Goal: Task Accomplishment & Management: Manage account settings

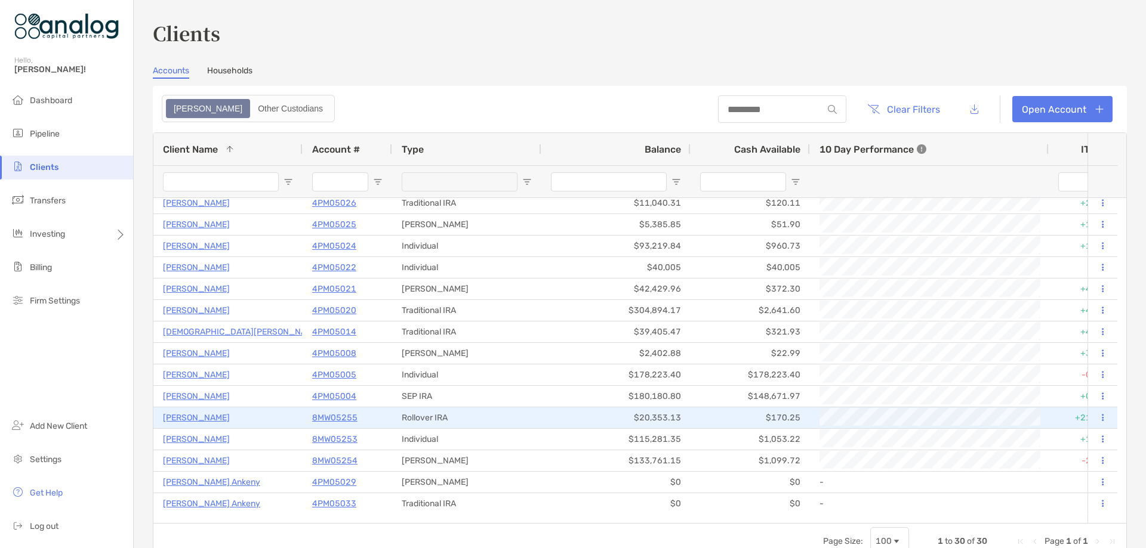
scroll to position [328, 0]
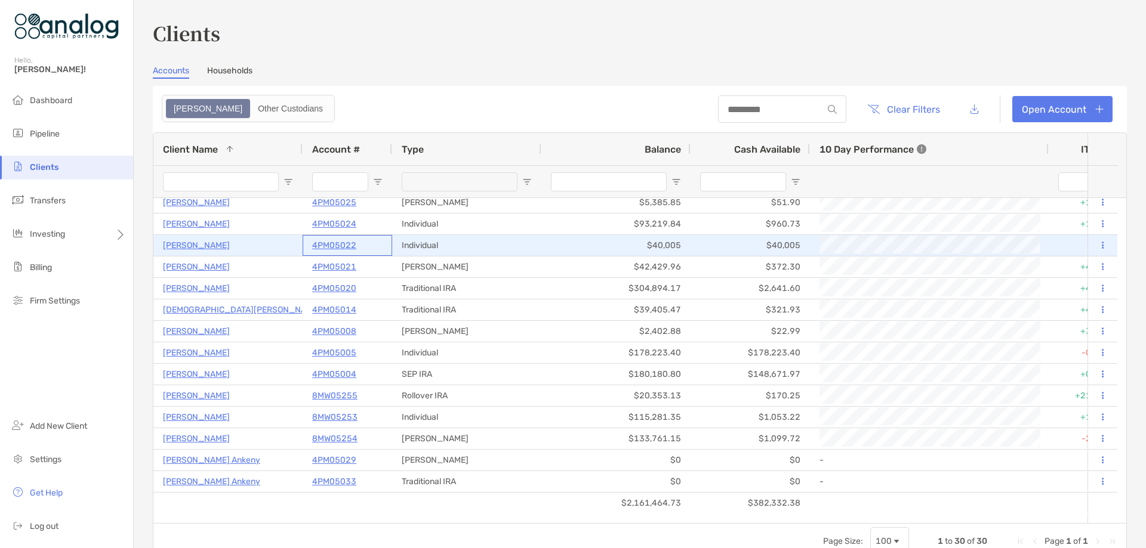
click at [345, 242] on p "4PM05022" at bounding box center [334, 245] width 44 height 15
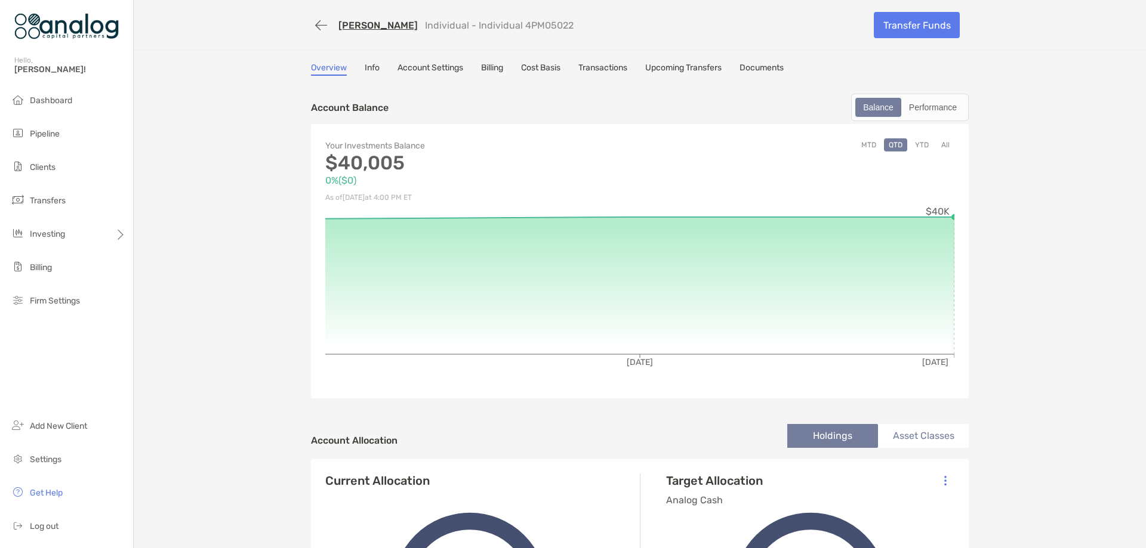
click at [365, 29] on link "[PERSON_NAME]" at bounding box center [377, 25] width 79 height 11
click at [149, 277] on span "Trading" at bounding box center [158, 282] width 28 height 10
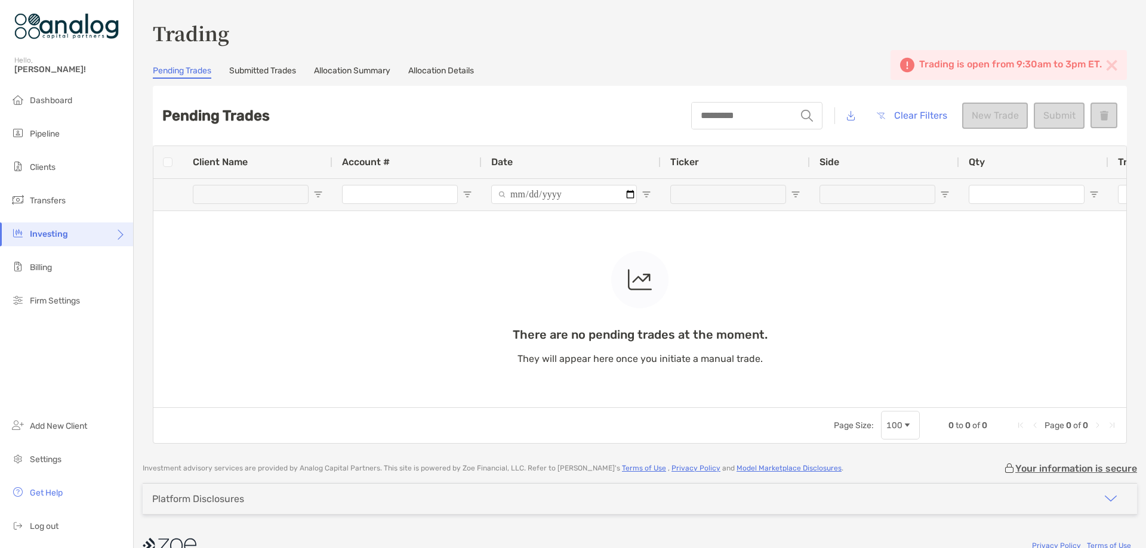
click at [975, 124] on div "string Clear Filters New Trade Submit" at bounding box center [904, 115] width 426 height 41
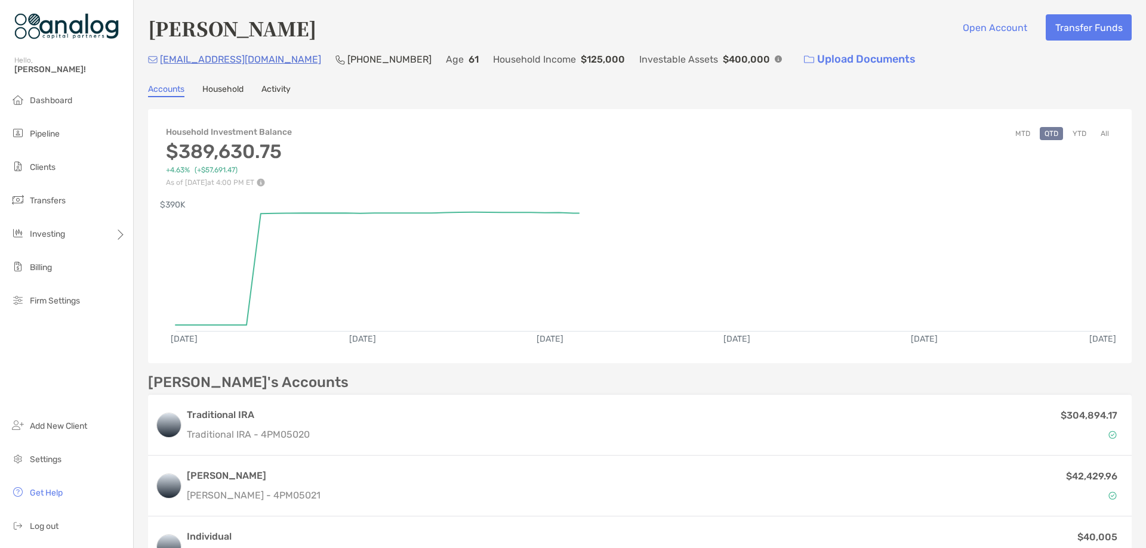
scroll to position [60, 0]
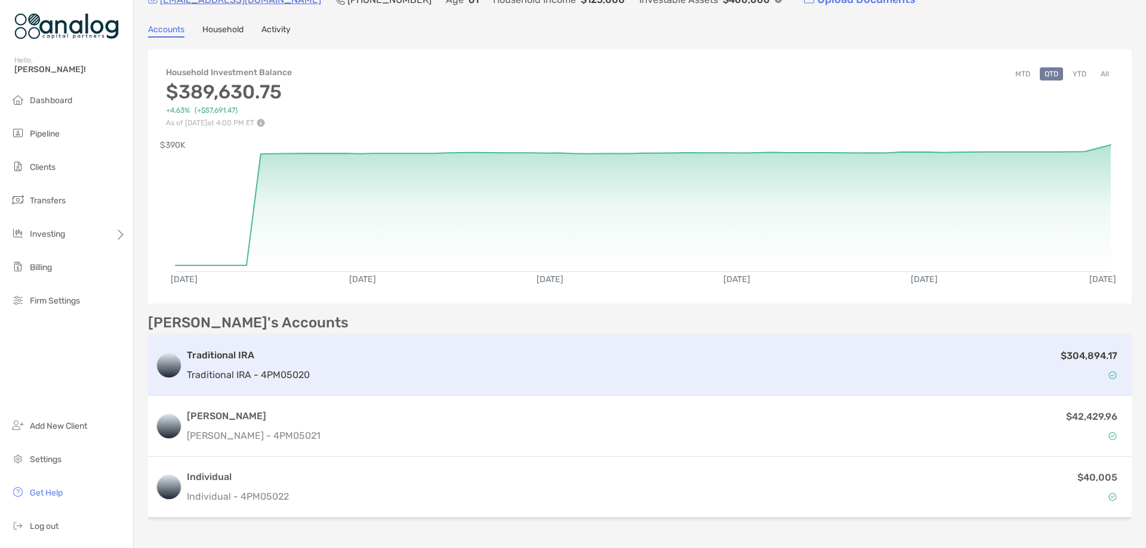
click at [421, 345] on div "Traditional IRA Traditional IRA - 4PM05020 $304,894.17" at bounding box center [639, 365] width 983 height 61
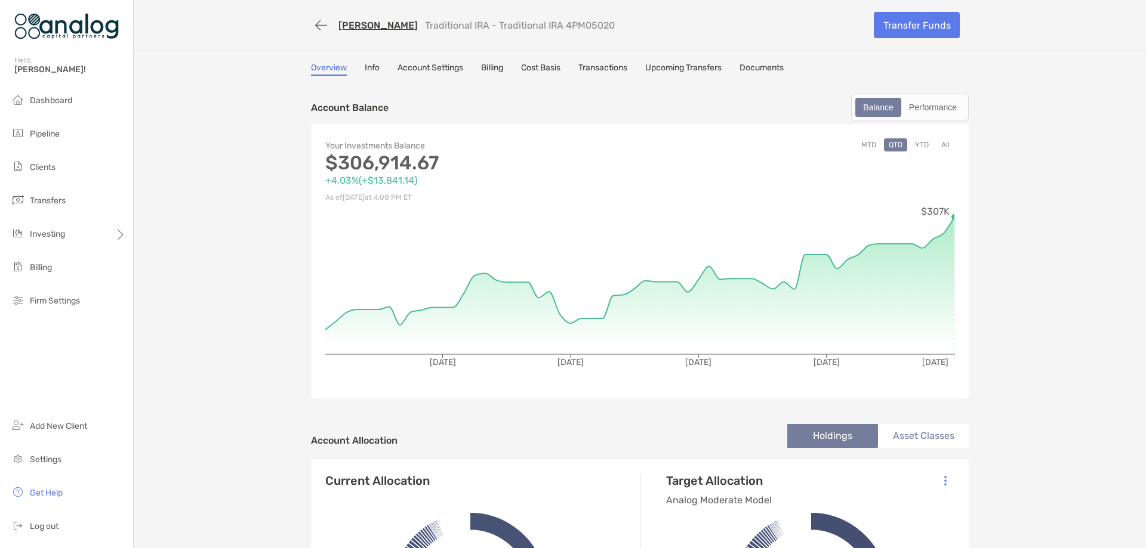
click at [550, 70] on link "Cost Basis" at bounding box center [540, 69] width 39 height 13
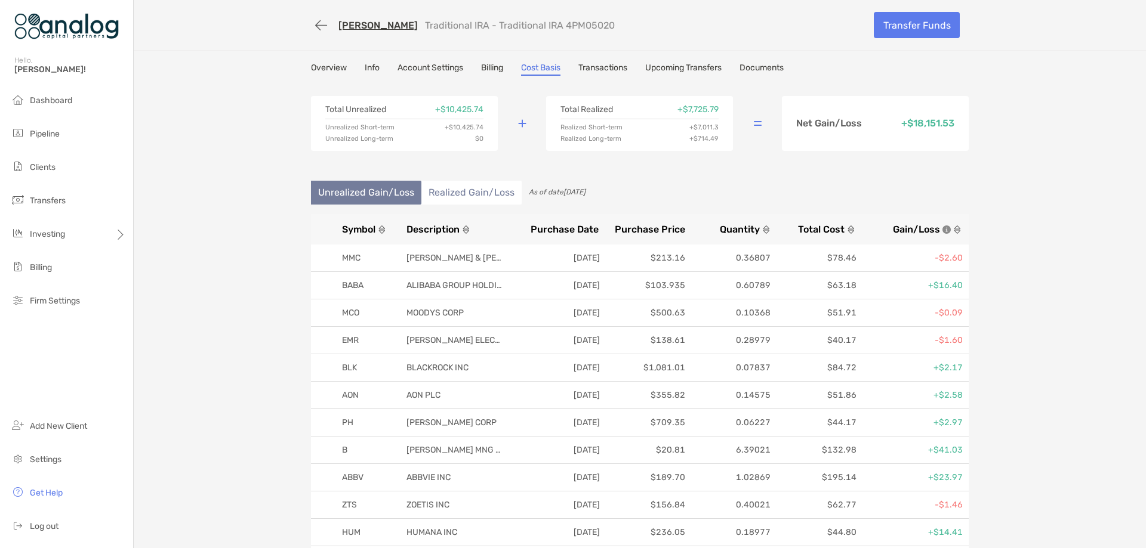
click at [825, 228] on span "Total Cost" at bounding box center [821, 229] width 47 height 11
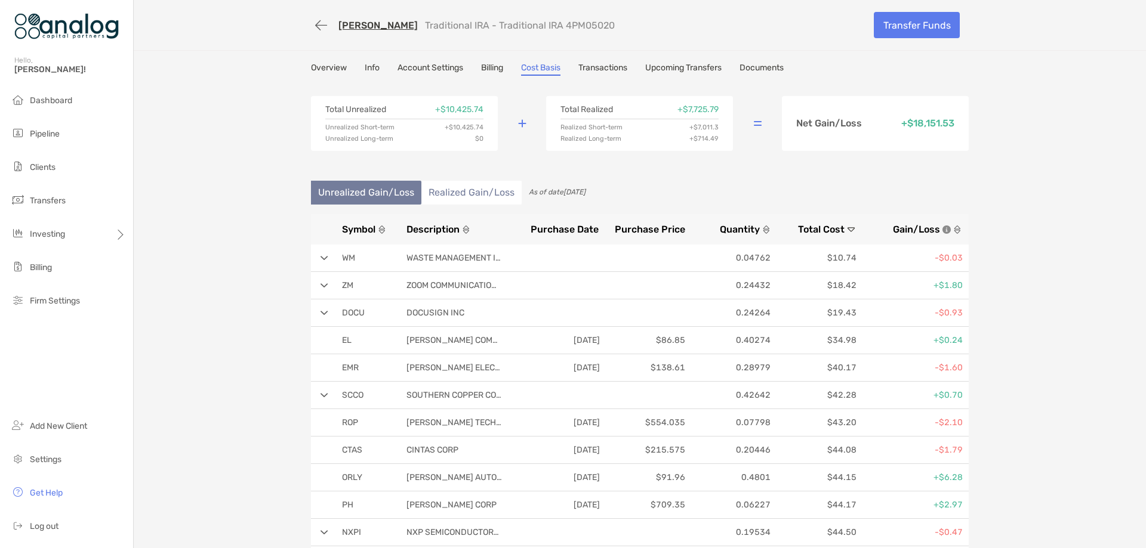
click at [822, 233] on span "Total Cost" at bounding box center [821, 229] width 47 height 11
